Goal: Information Seeking & Learning: Learn about a topic

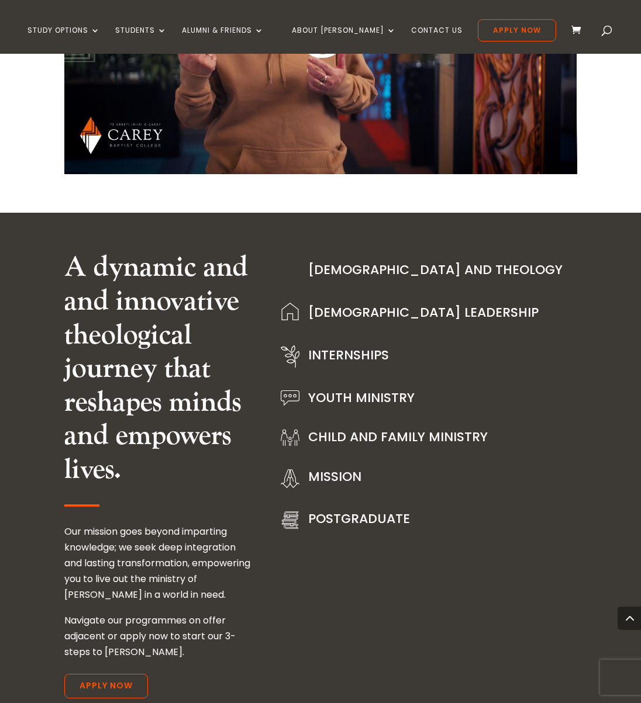
scroll to position [1191, 0]
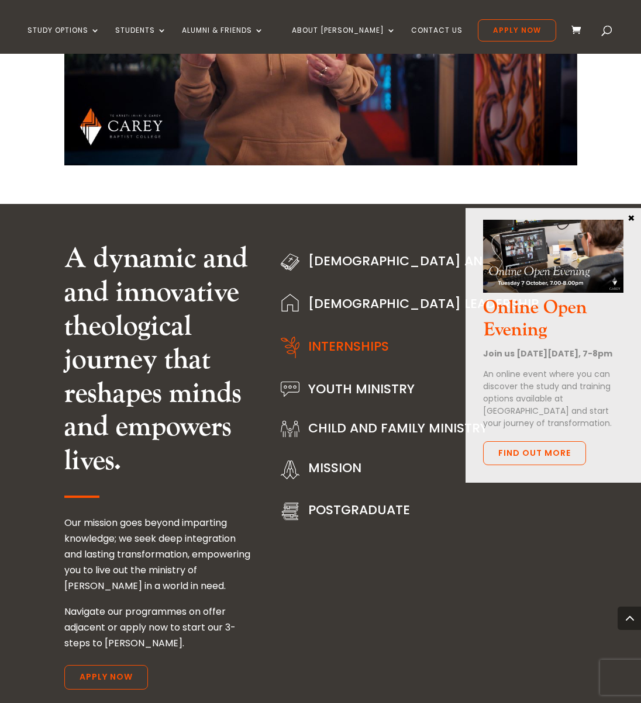
click at [329, 343] on link "Internships" at bounding box center [348, 346] width 81 height 18
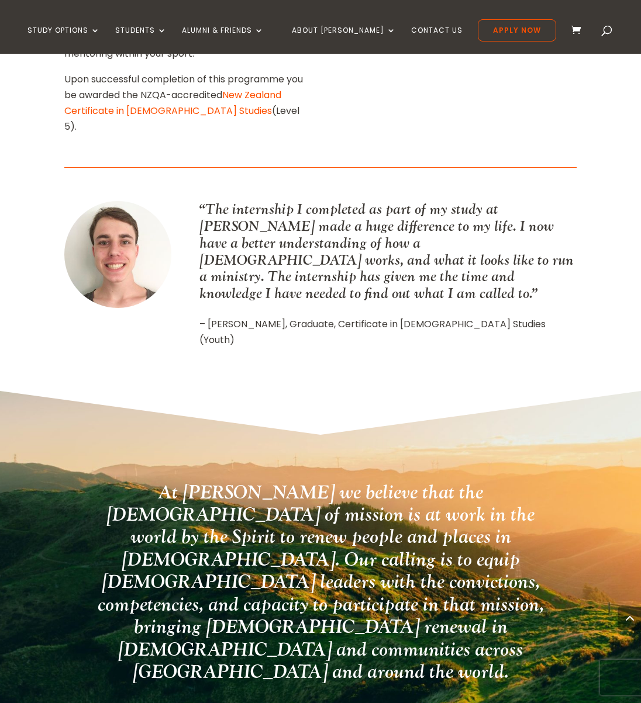
scroll to position [1659, 0]
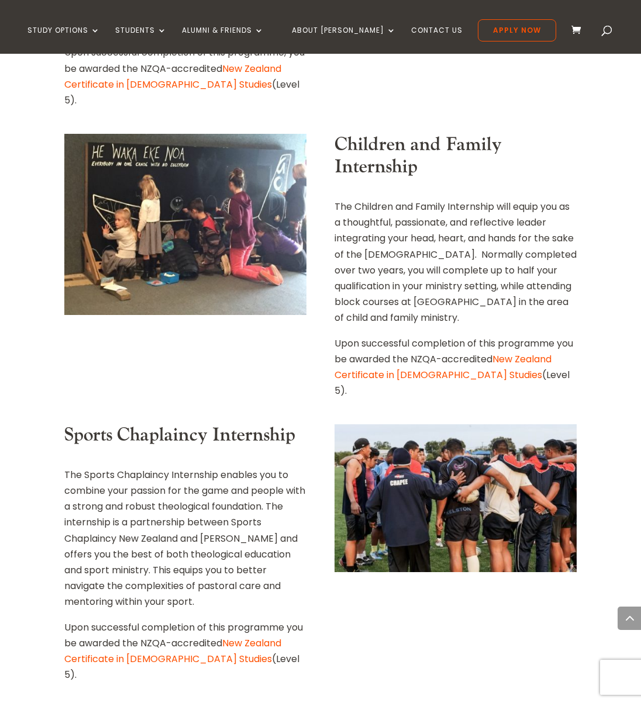
click at [257, 636] on link "New Zealand Certificate in [DEMOGRAPHIC_DATA] Studies" at bounding box center [172, 650] width 217 height 29
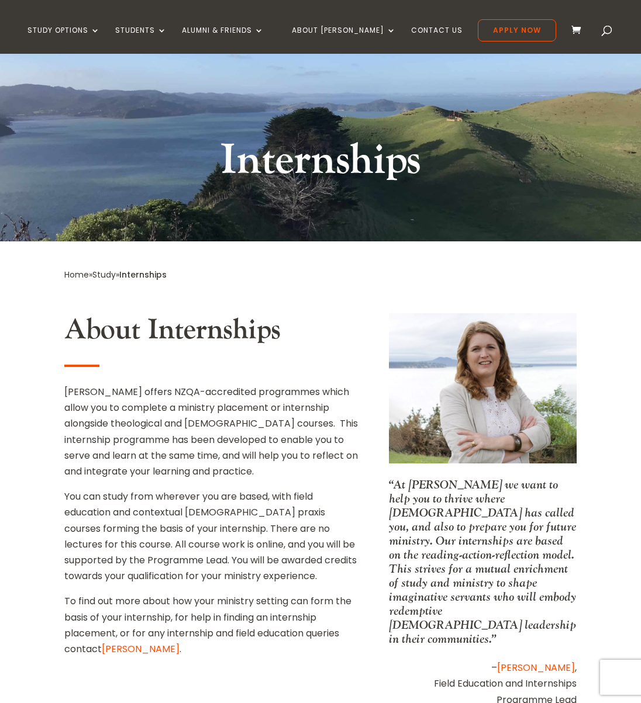
scroll to position [79, 0]
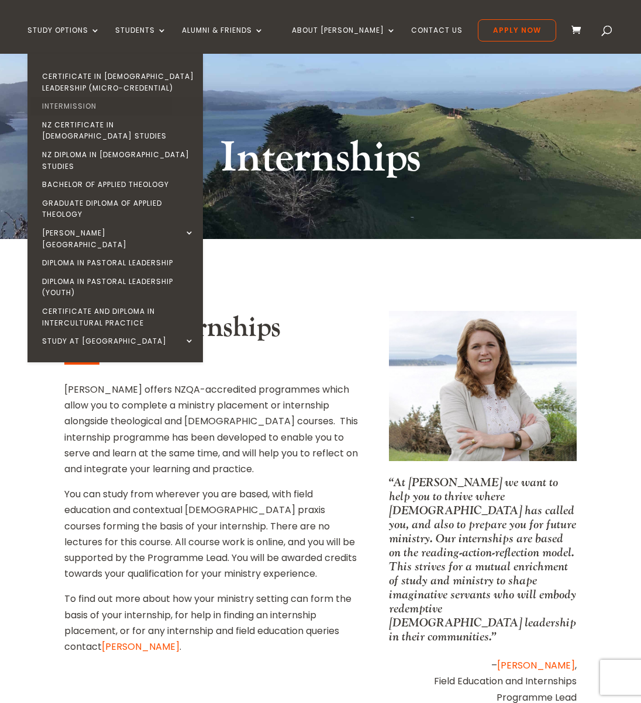
click at [53, 106] on link "Intermission" at bounding box center [117, 106] width 175 height 19
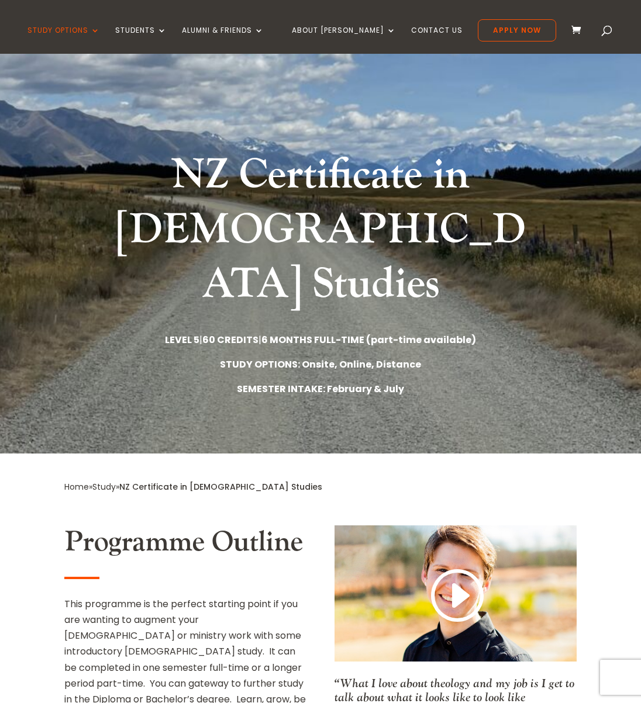
scroll to position [61, 0]
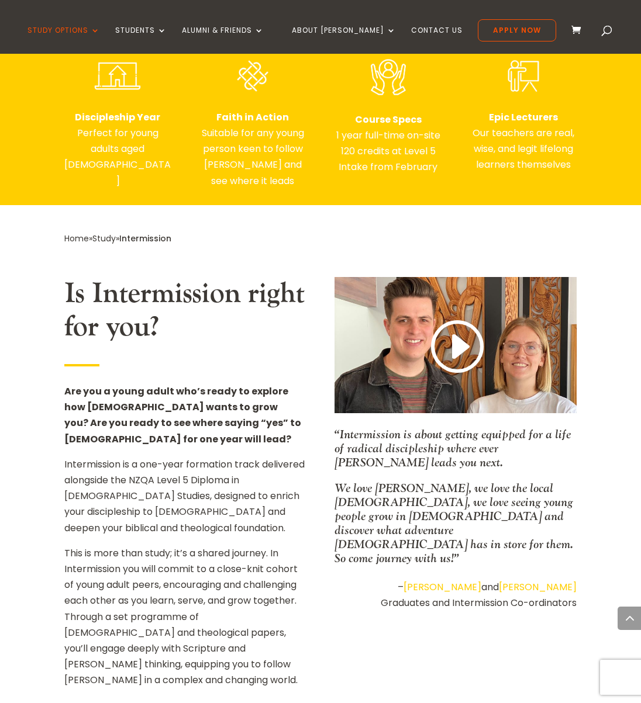
scroll to position [707, 0]
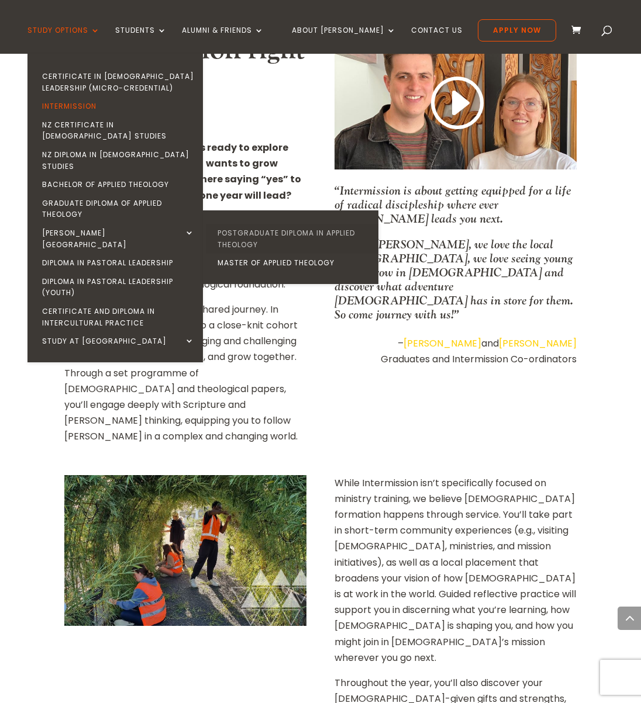
click at [222, 224] on link "Postgraduate Diploma in Applied Theology" at bounding box center [293, 239] width 175 height 30
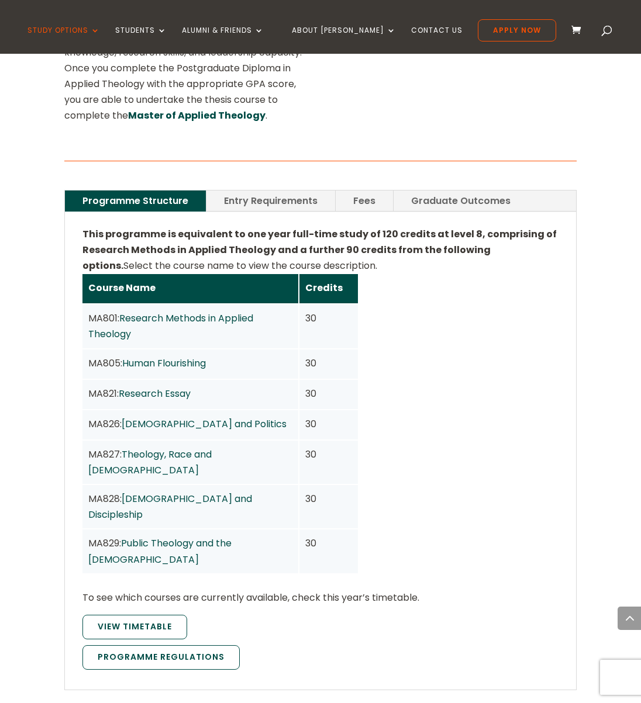
scroll to position [750, 0]
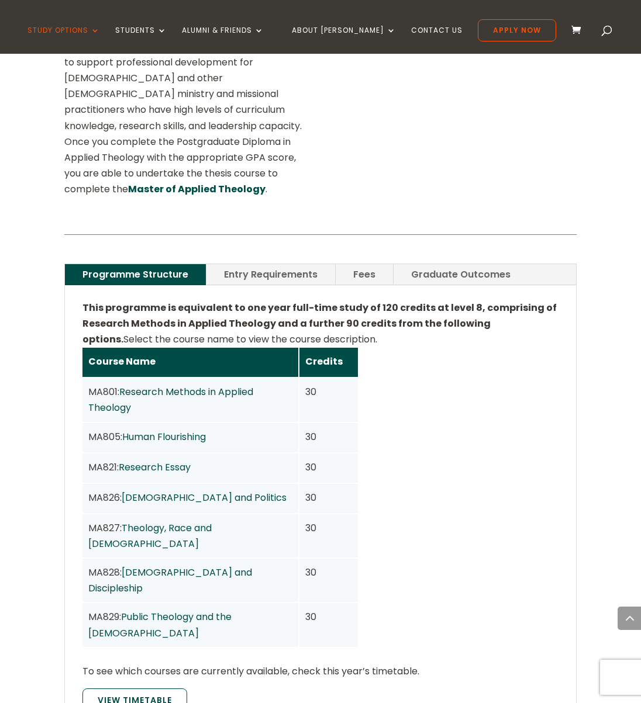
click at [259, 264] on link "Entry Requirements" at bounding box center [270, 274] width 129 height 20
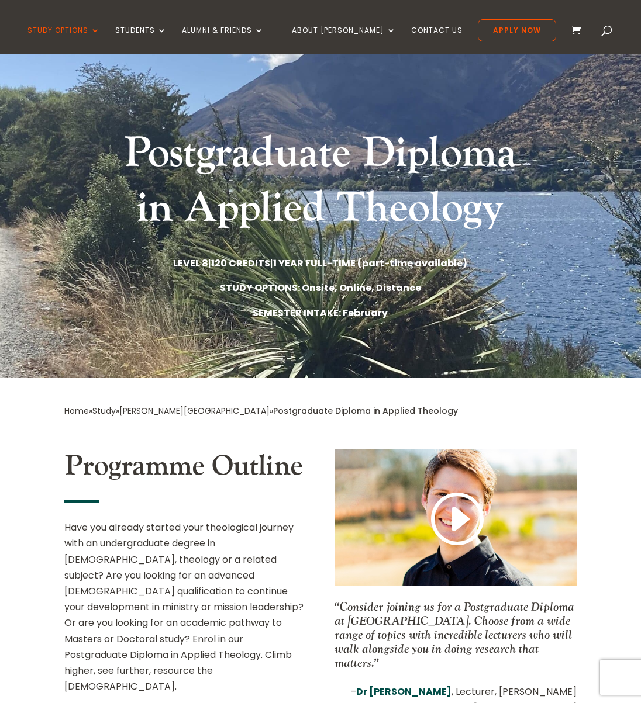
scroll to position [0, 0]
